Goal: Task Accomplishment & Management: Manage account settings

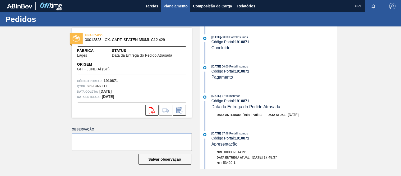
click at [188, 8] on button "Planejamento" at bounding box center [175, 6] width 29 height 12
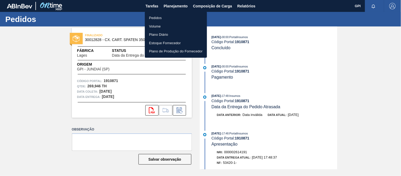
click at [162, 17] on li "Pedidos" at bounding box center [176, 18] width 62 height 8
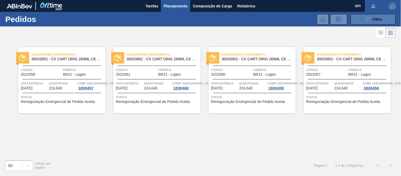
click at [369, 20] on icon "089F7B8B-B2A5-4AFE-B5C0-19BA573D28AC" at bounding box center [368, 19] width 6 height 6
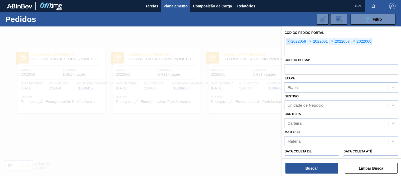
click at [288, 42] on span "×" at bounding box center [288, 41] width 5 height 6
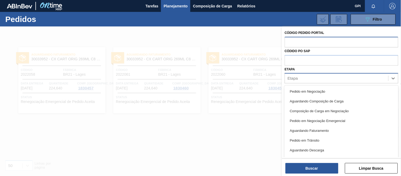
click at [310, 80] on div "Etapa" at bounding box center [336, 79] width 103 height 8
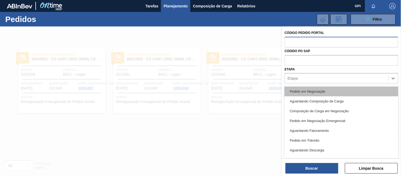
click at [306, 86] on div "Pedido em Negociação" at bounding box center [342, 91] width 114 height 10
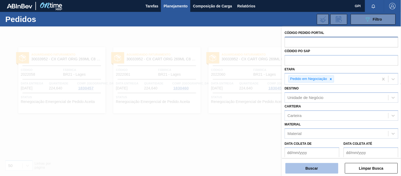
click at [320, 168] on button "Buscar" at bounding box center [311, 168] width 53 height 11
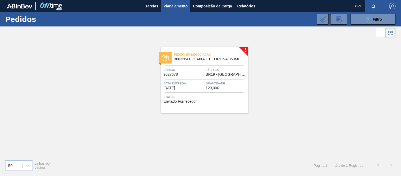
click at [197, 81] on span "Data entrega" at bounding box center [184, 83] width 41 height 5
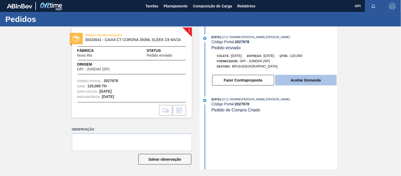
click at [324, 81] on button "Aceitar Demanda" at bounding box center [306, 80] width 62 height 11
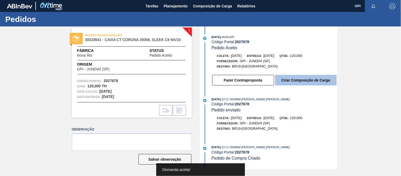
click at [306, 77] on button "Criar Composição de Carga" at bounding box center [306, 80] width 62 height 11
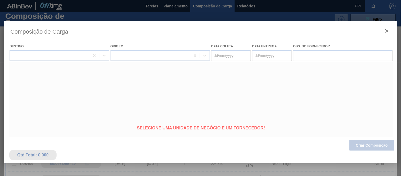
type coleta "[DATE]"
type entrega "[DATE]"
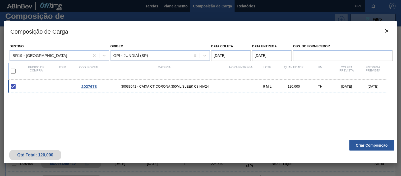
click at [375, 139] on div "Qtd Total: 120,000 Criar Composição" at bounding box center [200, 150] width 393 height 26
click at [368, 144] on button "Criar Composição" at bounding box center [371, 145] width 45 height 11
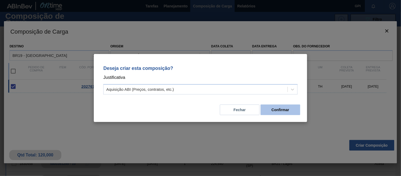
click at [289, 110] on button "Confirmar" at bounding box center [281, 109] width 40 height 11
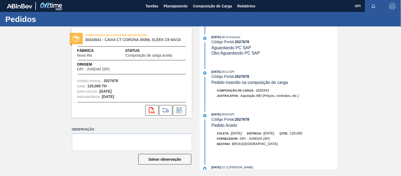
click at [112, 77] on div "COMPOSIÇÃO DE CARGA EM NEGOCIAÇÃO 30033641 - CAIXA CT CORONA 350ML SLEEK C8 NIV…" at bounding box center [132, 73] width 120 height 90
copy strong "2027678"
drag, startPoint x: 33, startPoint y: 96, endPoint x: 76, endPoint y: 87, distance: 43.8
click at [33, 96] on div "COMPOSIÇÃO DE CARGA EM NEGOCIAÇÃO 30033641 - CAIXA CT CORONA 350ML SLEEK C8 NIV…" at bounding box center [200, 97] width 401 height 143
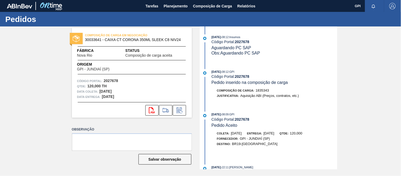
click at [98, 39] on span "30033641 - CAIXA CT CORONA 350ML SLEEK C8 NIV24" at bounding box center [133, 40] width 96 height 4
copy span "30033641"
drag, startPoint x: 94, startPoint y: 84, endPoint x: 87, endPoint y: 85, distance: 6.9
click at [87, 85] on div "Qtde : 120,000 TH" at bounding box center [131, 86] width 109 height 5
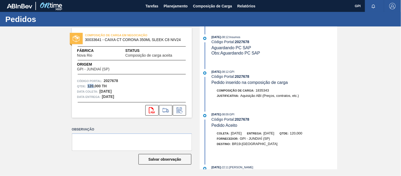
copy strong "120"
click at [94, 38] on span "30033641 - CAIXA CT CORONA 350ML SLEEK C8 NIV24" at bounding box center [133, 40] width 96 height 4
copy span "30033641"
click at [103, 77] on div "COMPOSIÇÃO DE CARGA EM NEGOCIAÇÃO 30033641 - CAIXA CT CORONA 350ML SLEEK C8 NIV…" at bounding box center [132, 73] width 120 height 90
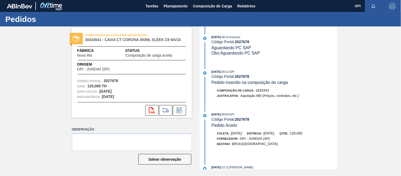
click at [91, 56] on span "Nova Rio" at bounding box center [84, 55] width 15 height 4
drag, startPoint x: 93, startPoint y: 55, endPoint x: 78, endPoint y: 57, distance: 15.1
click at [78, 57] on div "Fábrica [GEOGRAPHIC_DATA]" at bounding box center [93, 53] width 32 height 10
copy span "Nova Rio"
click at [181, 110] on icon at bounding box center [179, 110] width 8 height 6
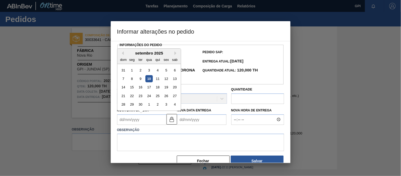
click at [145, 124] on Coleta2027678 "Nova Data Coleta" at bounding box center [141, 119] width 49 height 11
click at [166, 86] on div "19" at bounding box center [166, 87] width 7 height 7
type Coleta2027678 "[DATE]"
type Entrega2027678 "[DATE]"
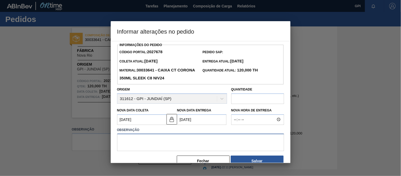
click at [146, 143] on textarea at bounding box center [200, 141] width 167 height 17
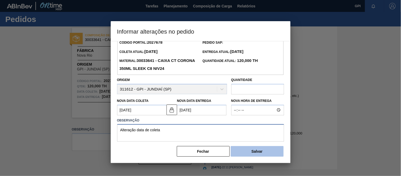
scroll to position [12, 0]
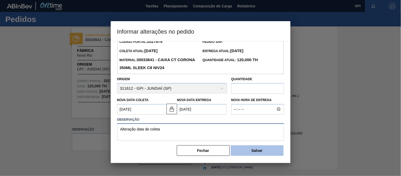
type textarea "Alteração data de coleta"
click at [244, 149] on button "Salvar" at bounding box center [257, 150] width 53 height 11
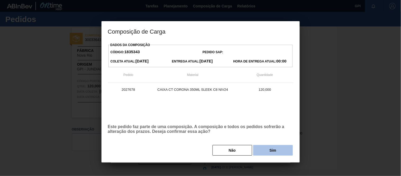
click at [262, 152] on button "Sim" at bounding box center [273, 150] width 40 height 11
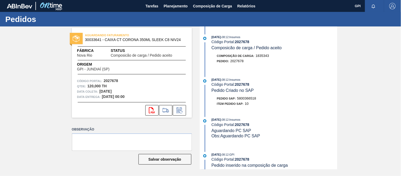
click at [117, 81] on strong "2027678" at bounding box center [111, 81] width 15 height 4
click at [111, 78] on div "Código Portal: 2027678" at bounding box center [131, 80] width 109 height 5
copy strong "2027678"
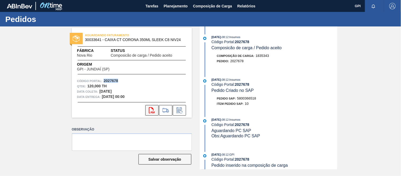
click at [154, 110] on icon "svg{fill:#ff0000}" at bounding box center [152, 110] width 6 height 6
click at [249, 99] on span "5800366518" at bounding box center [246, 98] width 19 height 4
copy span "5800366518"
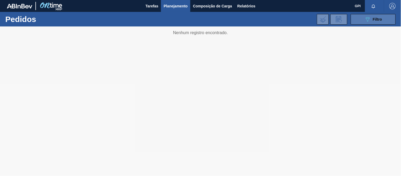
click at [376, 18] on span "Filtro" at bounding box center [377, 19] width 9 height 4
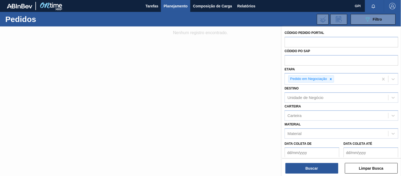
click at [329, 78] on icon at bounding box center [331, 79] width 4 height 4
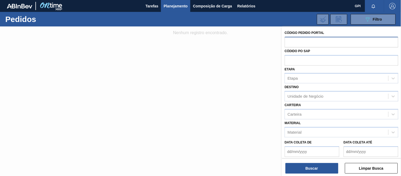
click at [323, 38] on input "text" at bounding box center [342, 42] width 114 height 10
paste input "2012501"
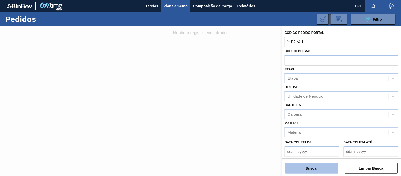
type input "2012501"
click at [311, 167] on button "Buscar" at bounding box center [311, 168] width 53 height 11
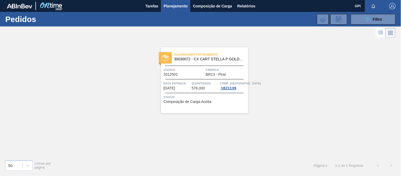
click at [201, 74] on div "Código 2012501" at bounding box center [184, 71] width 41 height 9
click at [368, 17] on icon "089F7B8B-B2A5-4AFE-B5C0-19BA573D28AC" at bounding box center [368, 19] width 6 height 6
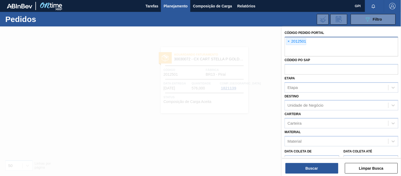
click at [324, 48] on input "text" at bounding box center [342, 51] width 114 height 10
paste input "1988190"
type input "1988190"
paste input "2012418"
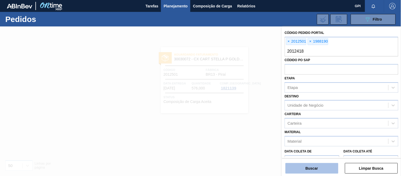
type input "2012418"
click at [312, 170] on button "Buscar" at bounding box center [311, 168] width 53 height 11
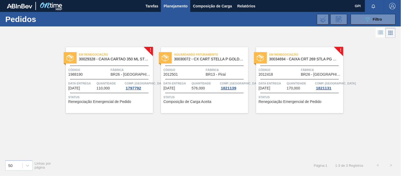
click at [85, 62] on div "Em renegociação 30029328 - CAIXA CARTAO 350 ML STELLA PURE GOLD C08" at bounding box center [109, 57] width 87 height 12
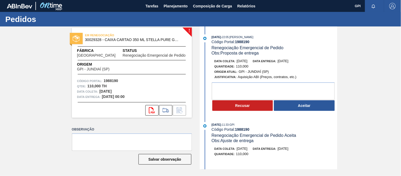
click at [112, 110] on div "svg{fill:#ff0000}" at bounding box center [132, 110] width 120 height 11
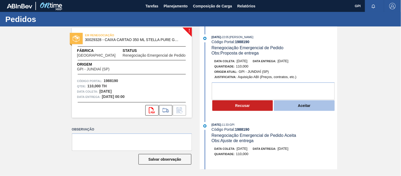
click at [284, 107] on button "Aceitar" at bounding box center [304, 105] width 61 height 11
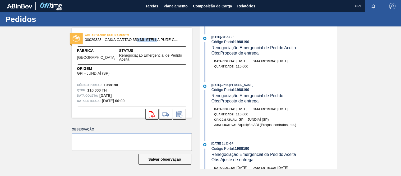
drag, startPoint x: 136, startPoint y: 40, endPoint x: 157, endPoint y: 39, distance: 21.2
click at [157, 39] on span "30029328 - CAIXA CARTAO 350 ML STELLA PURE GOLD C08" at bounding box center [133, 40] width 96 height 4
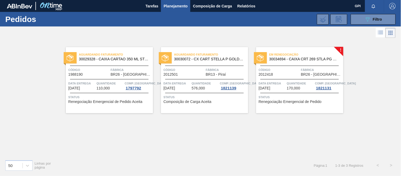
click at [101, 67] on span "Código" at bounding box center [88, 69] width 41 height 5
click at [279, 76] on div "Código 2012418" at bounding box center [279, 71] width 41 height 9
click at [96, 73] on div "Código 1988190" at bounding box center [88, 71] width 41 height 9
drag, startPoint x: 371, startPoint y: 17, endPoint x: 374, endPoint y: 19, distance: 3.4
click at [371, 17] on icon "089F7B8B-B2A5-4AFE-B5C0-19BA573D28AC" at bounding box center [368, 19] width 6 height 6
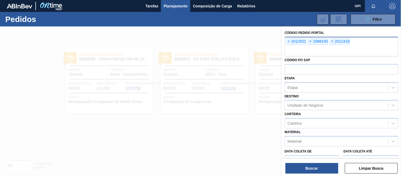
click at [326, 51] on input "text" at bounding box center [342, 51] width 114 height 10
paste input "2027678"
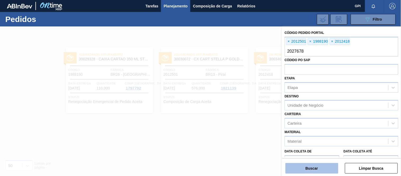
type input "2027678"
click at [316, 168] on button "Buscar" at bounding box center [311, 168] width 53 height 11
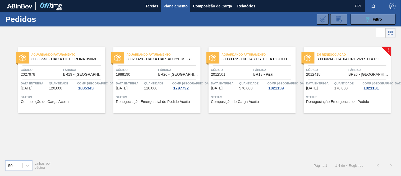
click at [64, 75] on span "BR19 - Nova Rio" at bounding box center [83, 74] width 41 height 4
click at [367, 19] on icon "089F7B8B-B2A5-4AFE-B5C0-19BA573D28AC" at bounding box center [368, 19] width 6 height 6
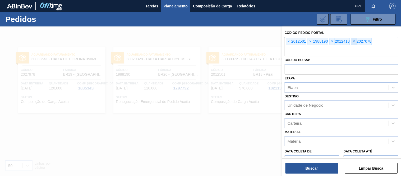
click at [353, 41] on span "×" at bounding box center [354, 41] width 5 height 6
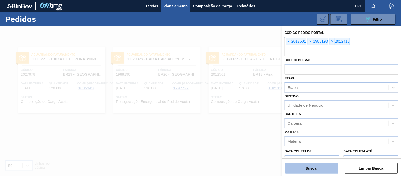
click at [302, 169] on button "Buscar" at bounding box center [311, 168] width 53 height 11
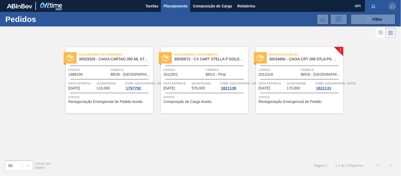
click at [286, 72] on div "Código 2012418" at bounding box center [279, 71] width 41 height 9
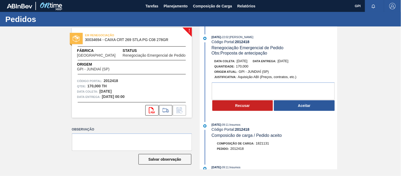
click at [112, 80] on strong "2012418" at bounding box center [111, 81] width 15 height 4
copy strong "2012418"
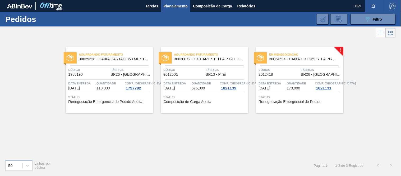
click at [188, 70] on span "Código" at bounding box center [184, 69] width 41 height 5
click at [118, 56] on span "Aguardando Faturamento" at bounding box center [116, 54] width 74 height 5
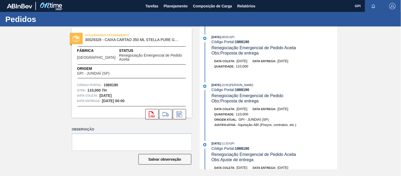
click at [109, 83] on strong "1988190" at bounding box center [111, 85] width 15 height 4
copy strong "1988190"
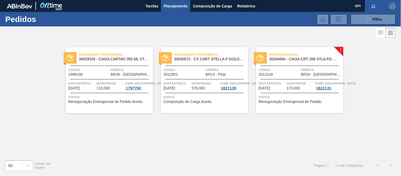
click at [119, 75] on span "BR26 - Uberlândia" at bounding box center [131, 74] width 41 height 4
